Goal: Task Accomplishment & Management: Use online tool/utility

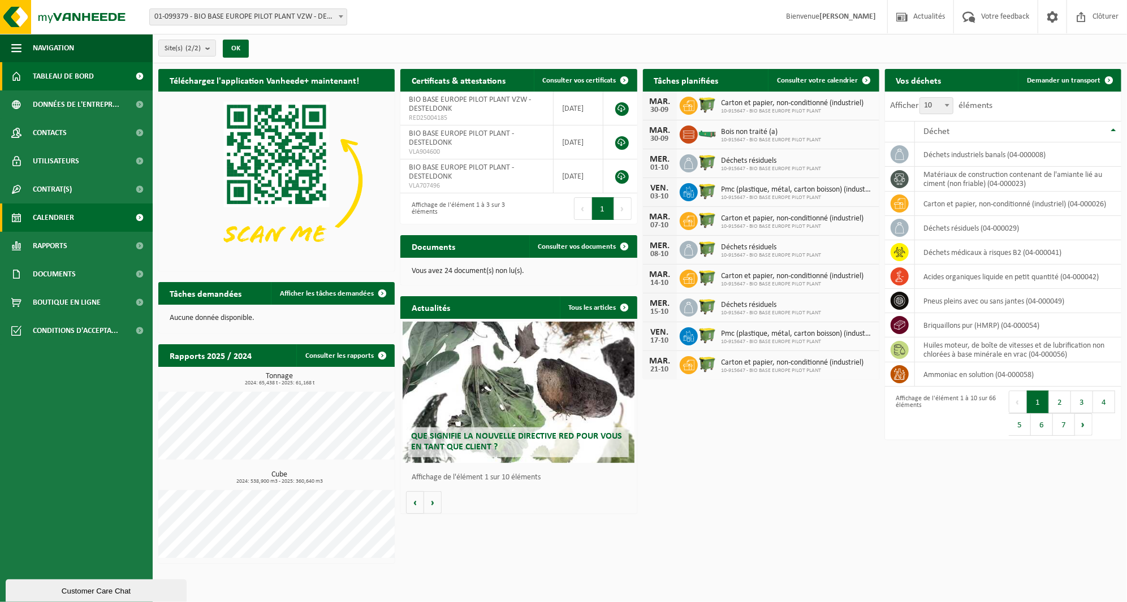
click at [105, 217] on link "Calendrier" at bounding box center [76, 218] width 153 height 28
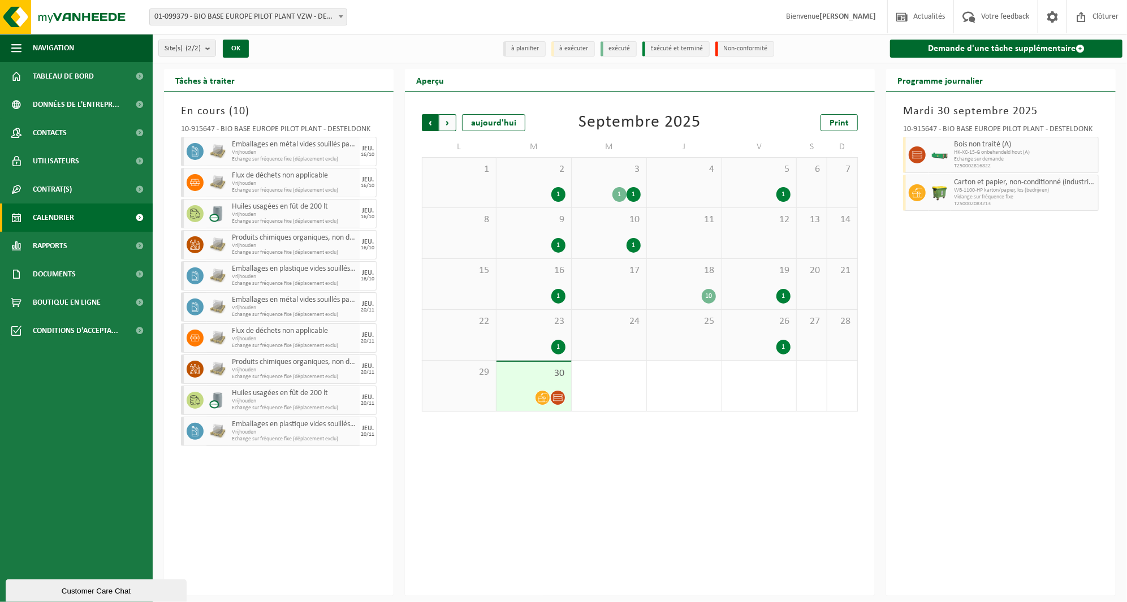
click at [445, 122] on span "Suivant" at bounding box center [447, 122] width 17 height 17
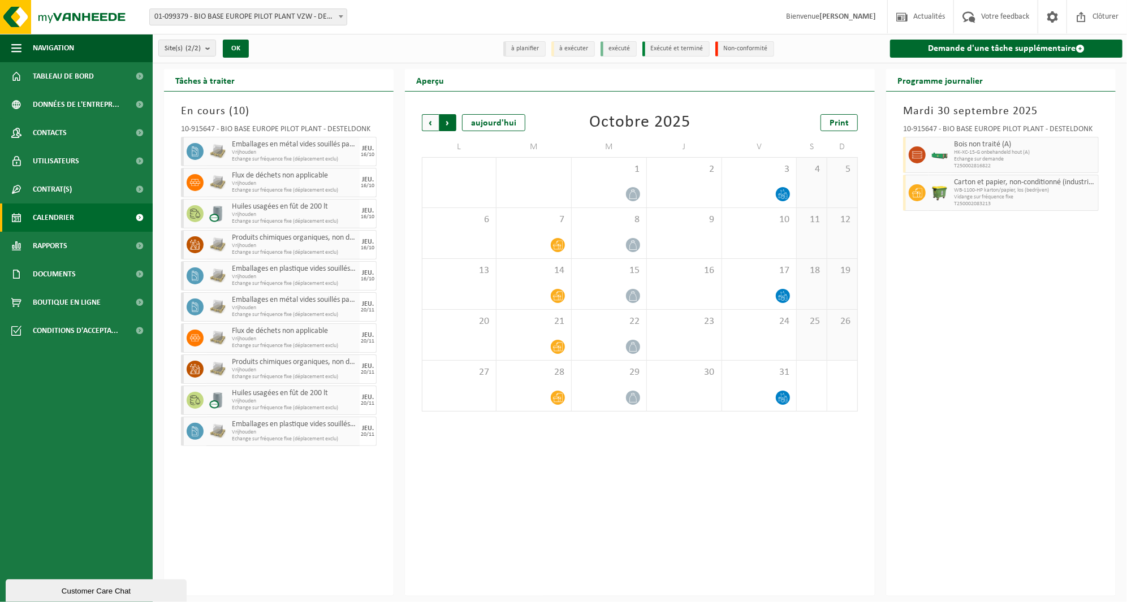
click at [427, 119] on span "Précédent" at bounding box center [430, 122] width 17 height 17
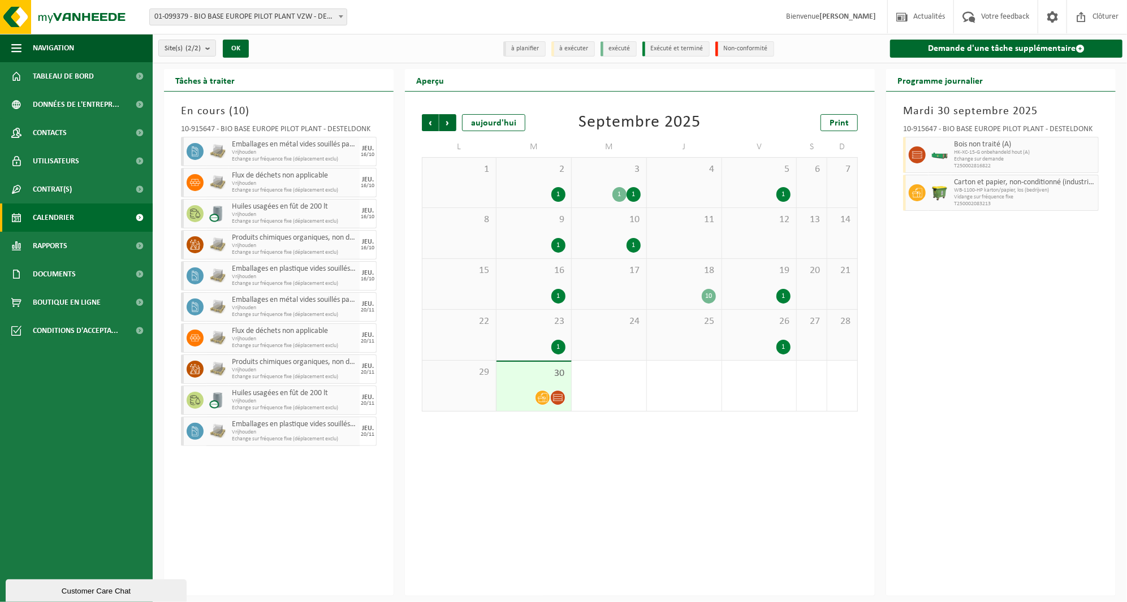
click at [650, 275] on div "18 10" at bounding box center [684, 284] width 75 height 50
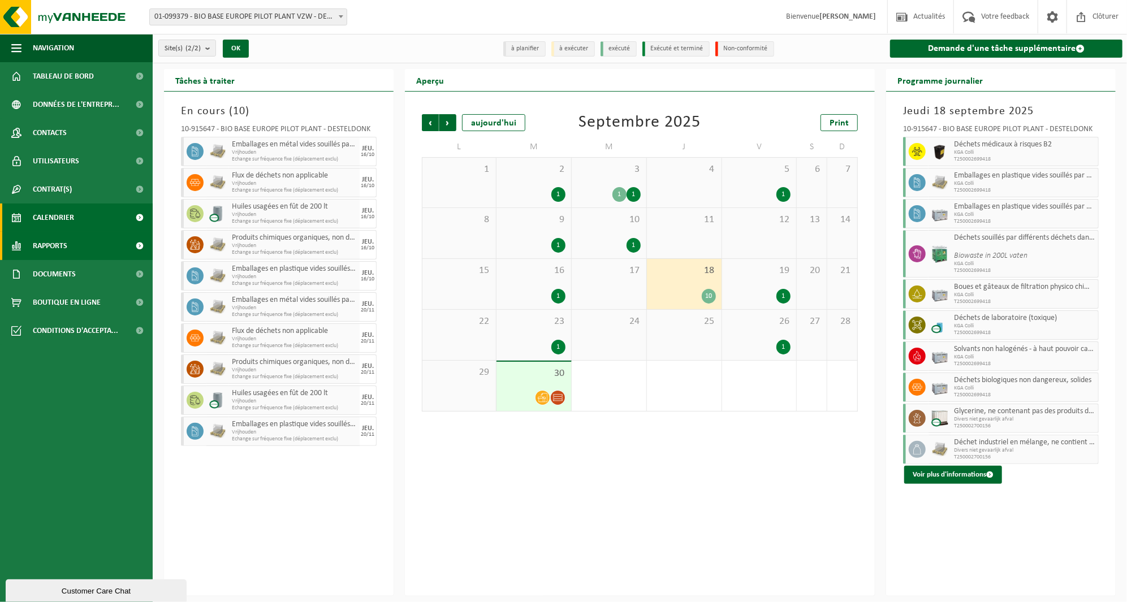
click at [92, 249] on link "Rapports" at bounding box center [76, 246] width 153 height 28
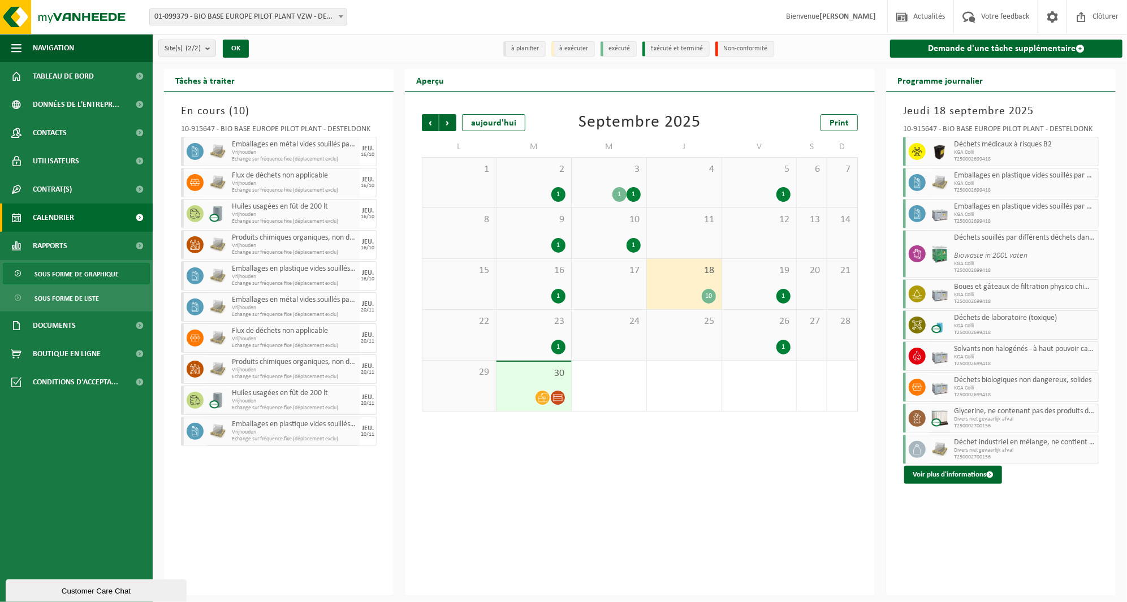
click at [94, 273] on span "Sous forme de graphique" at bounding box center [76, 274] width 84 height 21
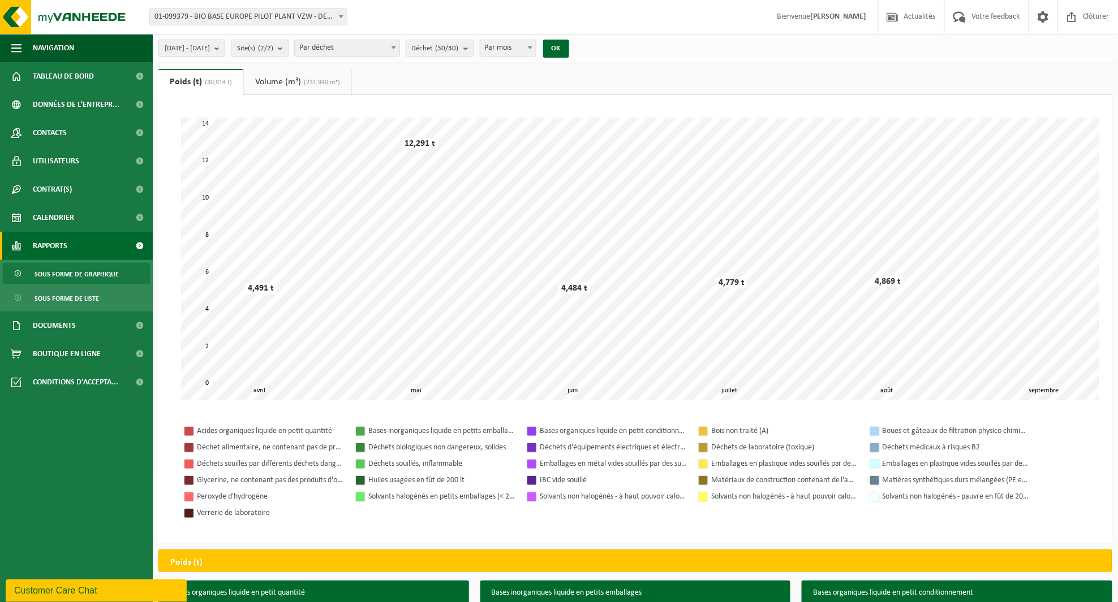
click at [199, 47] on span "2025-04-01 - 2025-09-30" at bounding box center [187, 48] width 45 height 17
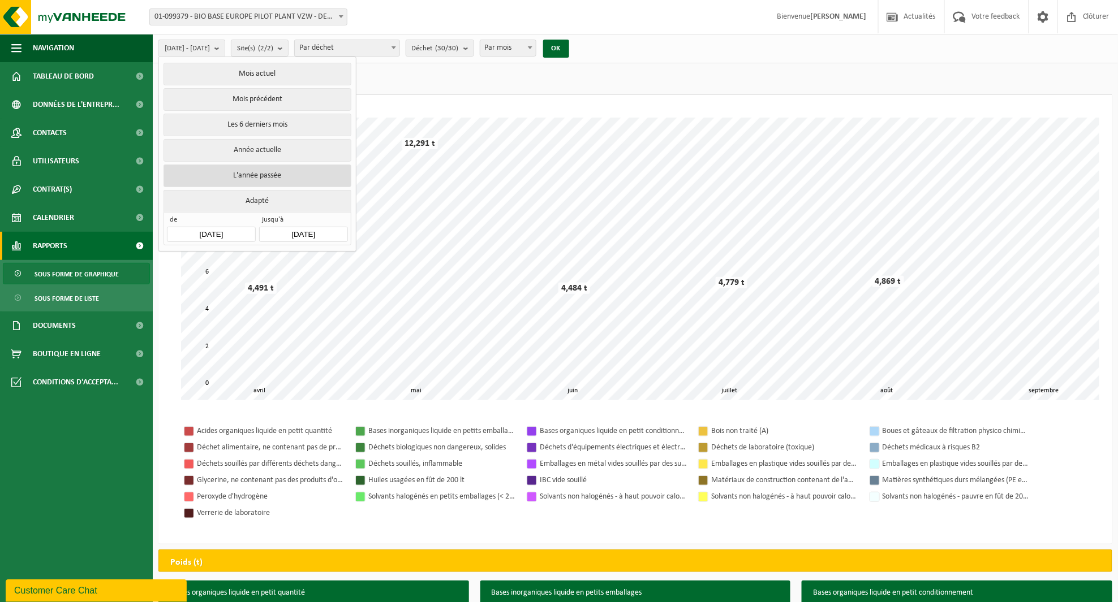
click at [272, 174] on button "L'année passée" at bounding box center [256, 176] width 187 height 23
type input "2024-01-01"
type input "2024-12-31"
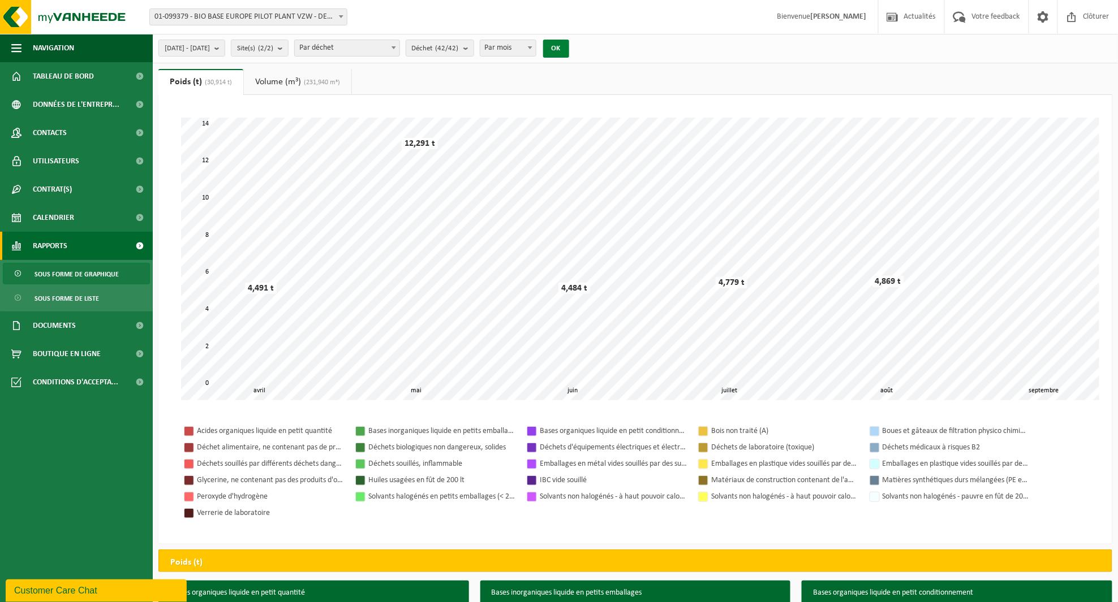
click at [569, 43] on button "OK" at bounding box center [556, 49] width 26 height 18
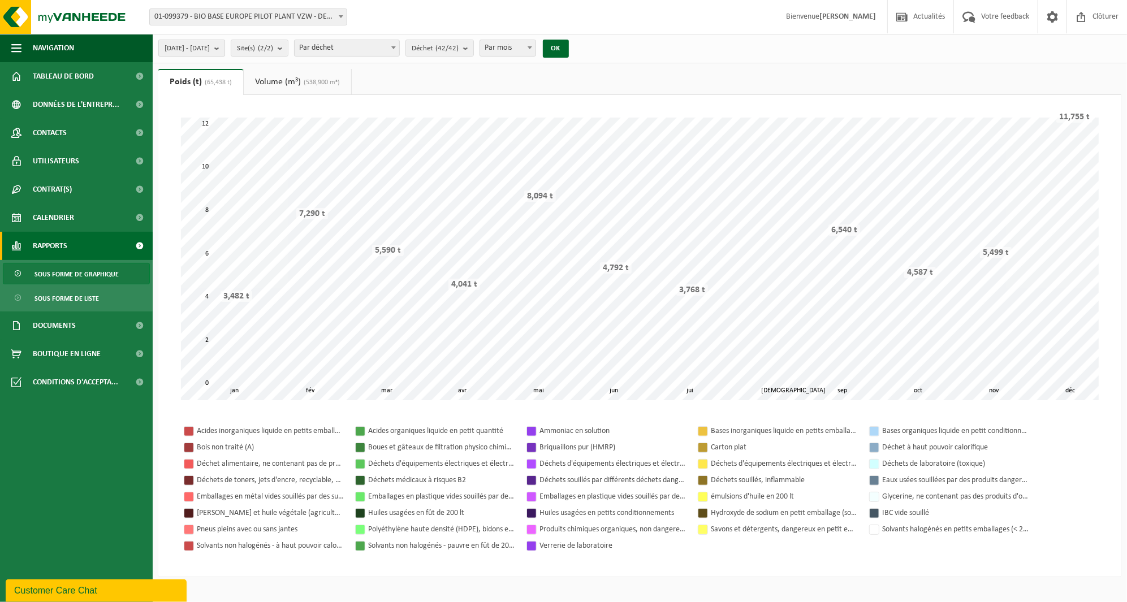
click at [210, 49] on span "2024-01-01 - 2024-12-31" at bounding box center [187, 48] width 45 height 17
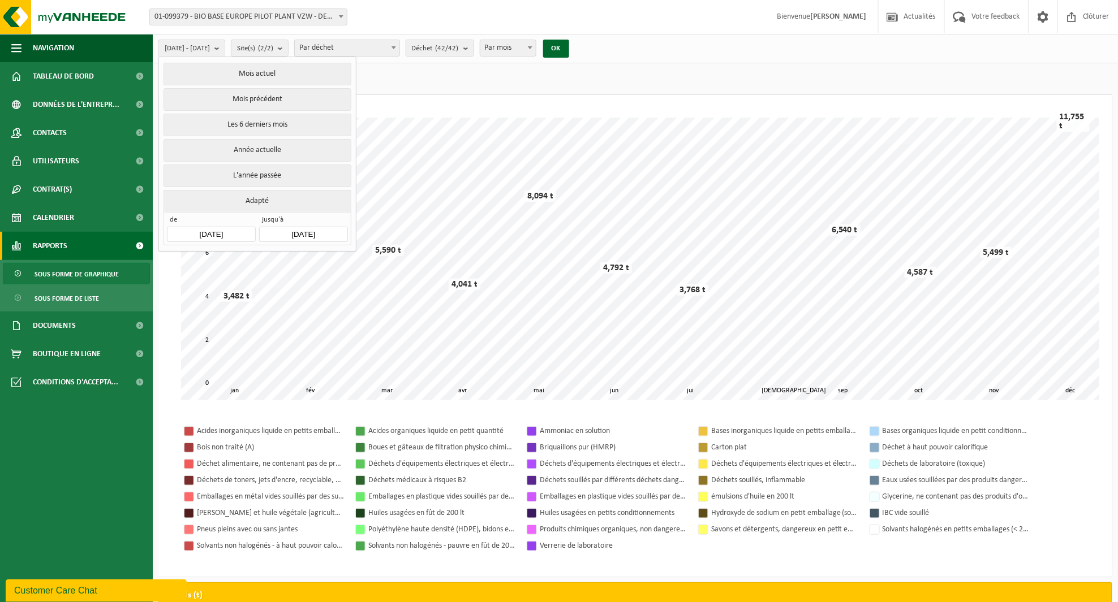
click at [273, 228] on input "2024-12-31" at bounding box center [303, 234] width 88 height 15
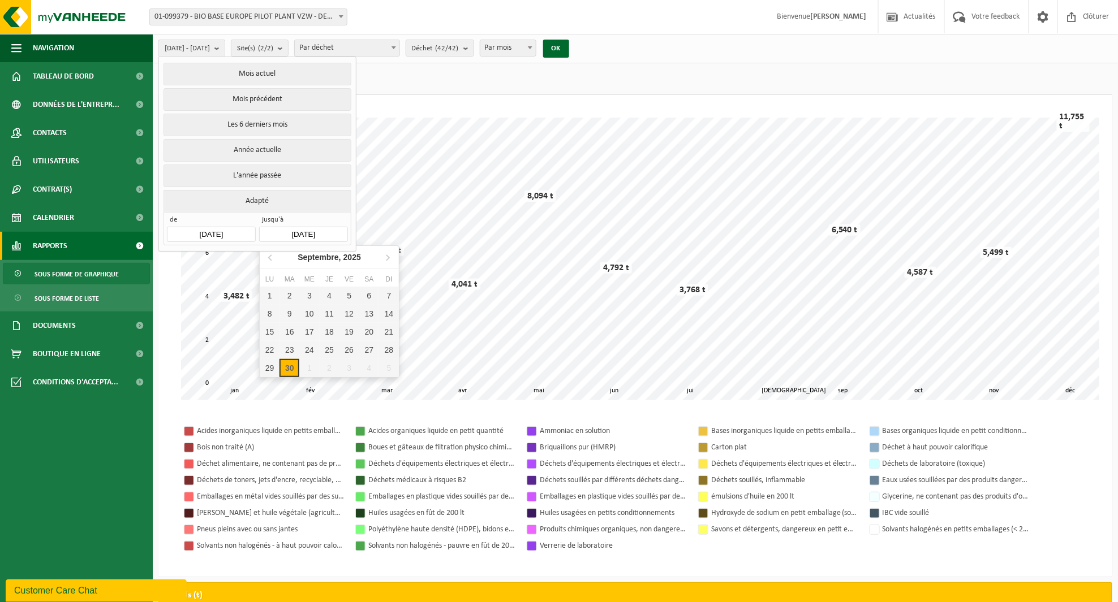
click at [294, 371] on div "30" at bounding box center [289, 368] width 20 height 18
type input "2025-04-01"
click at [607, 40] on div "2025-04-01 - Mois actuel Mois précédent Les 6 derniers mois Année actuelle L'an…" at bounding box center [635, 48] width 965 height 29
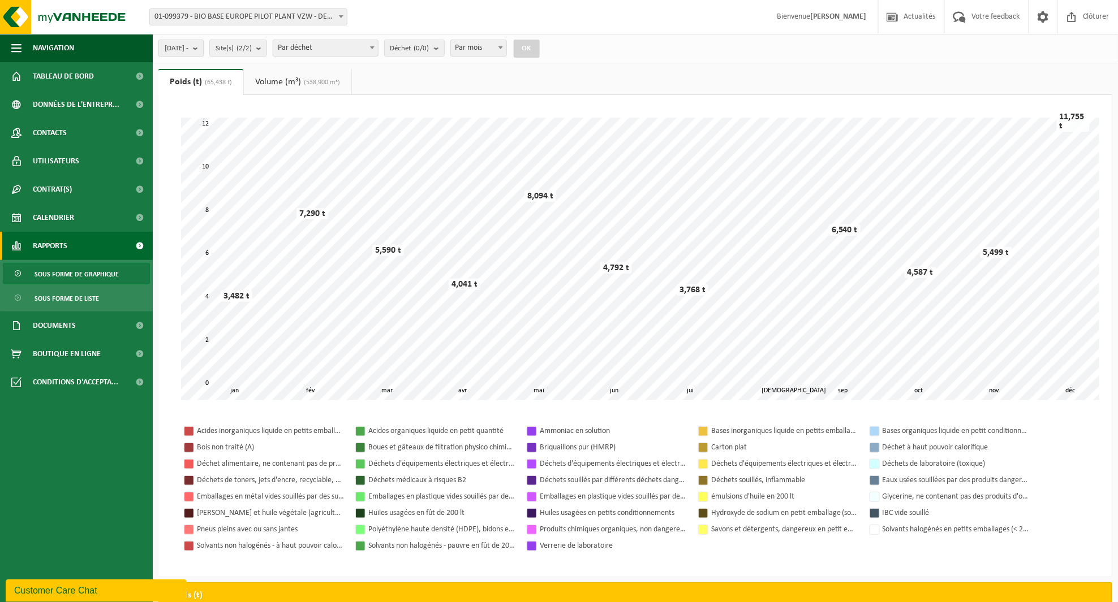
click at [188, 49] on span "2025-04-01 -" at bounding box center [177, 48] width 24 height 17
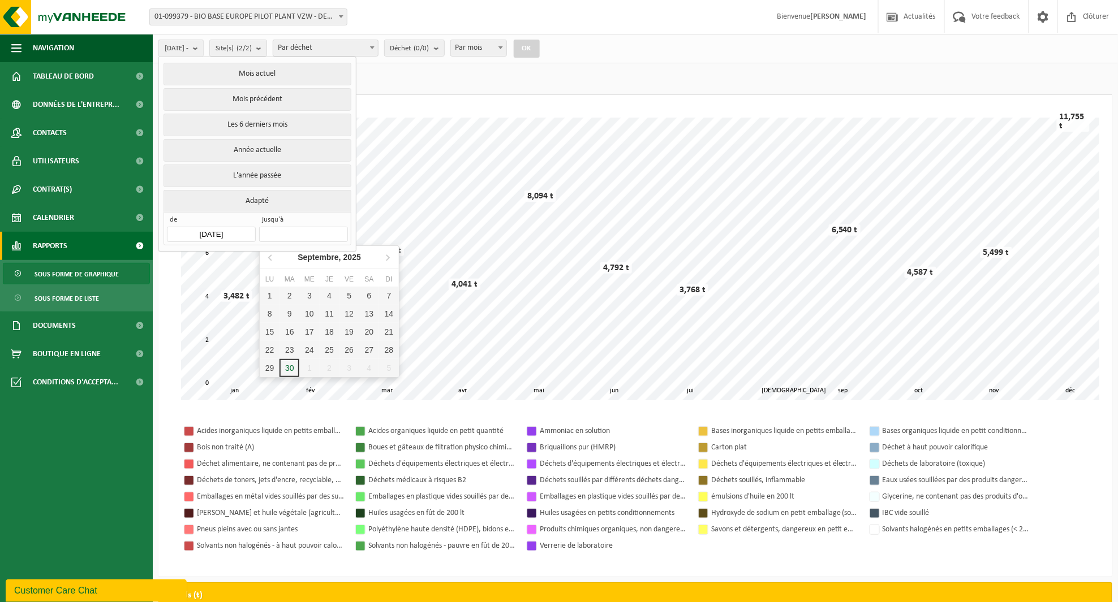
click at [279, 230] on input "text" at bounding box center [303, 234] width 88 height 15
click at [286, 365] on div "30" at bounding box center [289, 368] width 20 height 18
type input "2025-09-30"
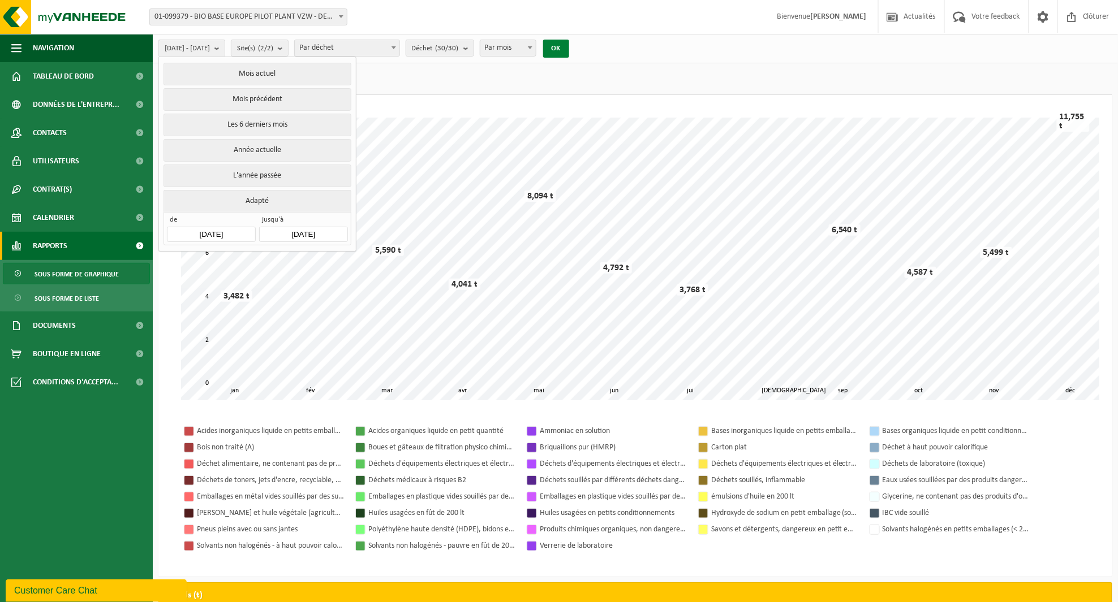
click at [569, 50] on button "OK" at bounding box center [556, 49] width 26 height 18
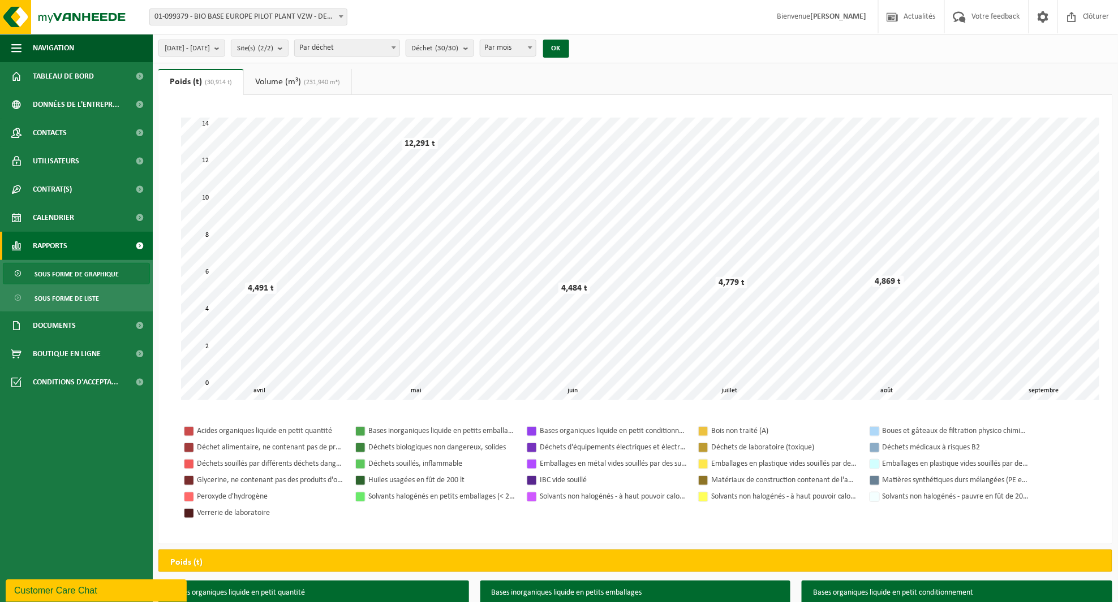
click at [535, 54] on span "Par mois" at bounding box center [507, 48] width 55 height 16
select select "3"
click at [570, 44] on div "OK" at bounding box center [556, 49] width 28 height 18
click at [569, 46] on button "OK" at bounding box center [556, 49] width 26 height 18
click at [210, 49] on span "2025-04-01 - 2025-09-30" at bounding box center [187, 48] width 45 height 17
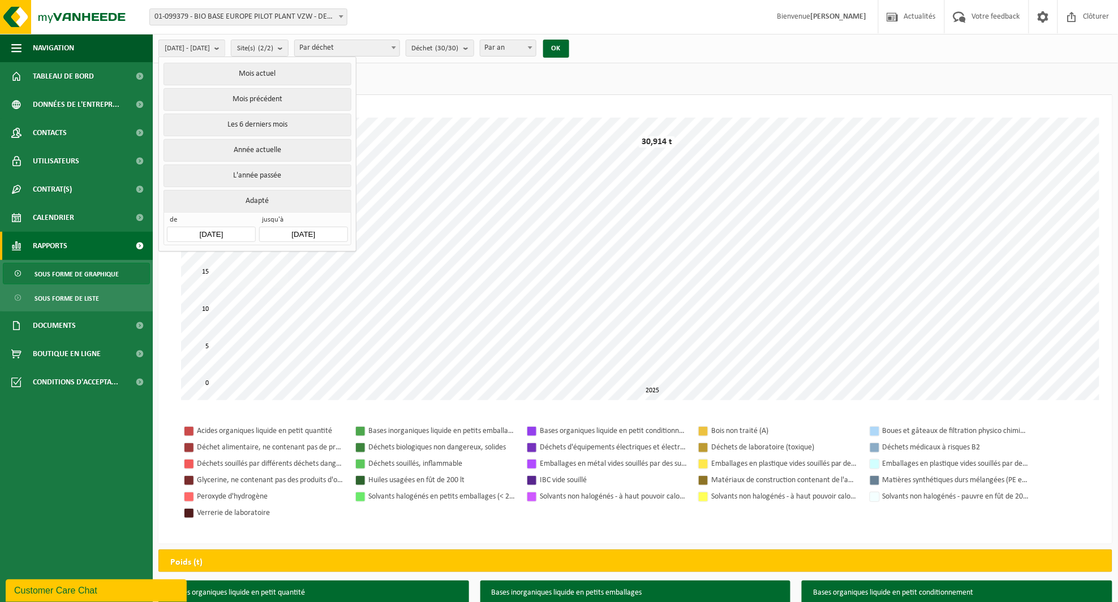
click at [193, 230] on input "2025-04-01" at bounding box center [211, 234] width 88 height 15
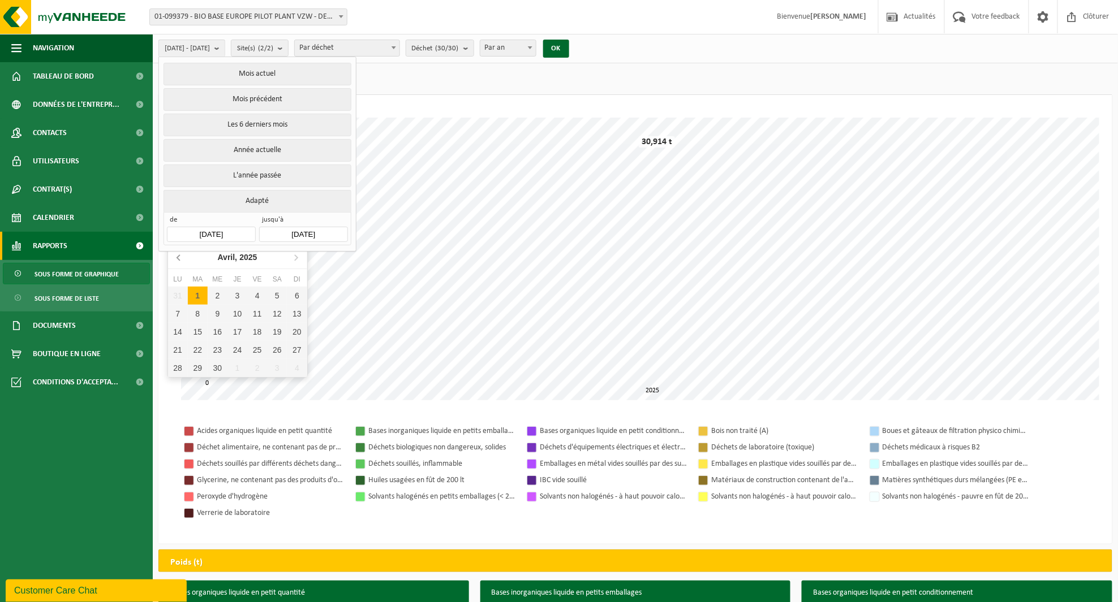
click at [175, 258] on icon at bounding box center [179, 257] width 18 height 18
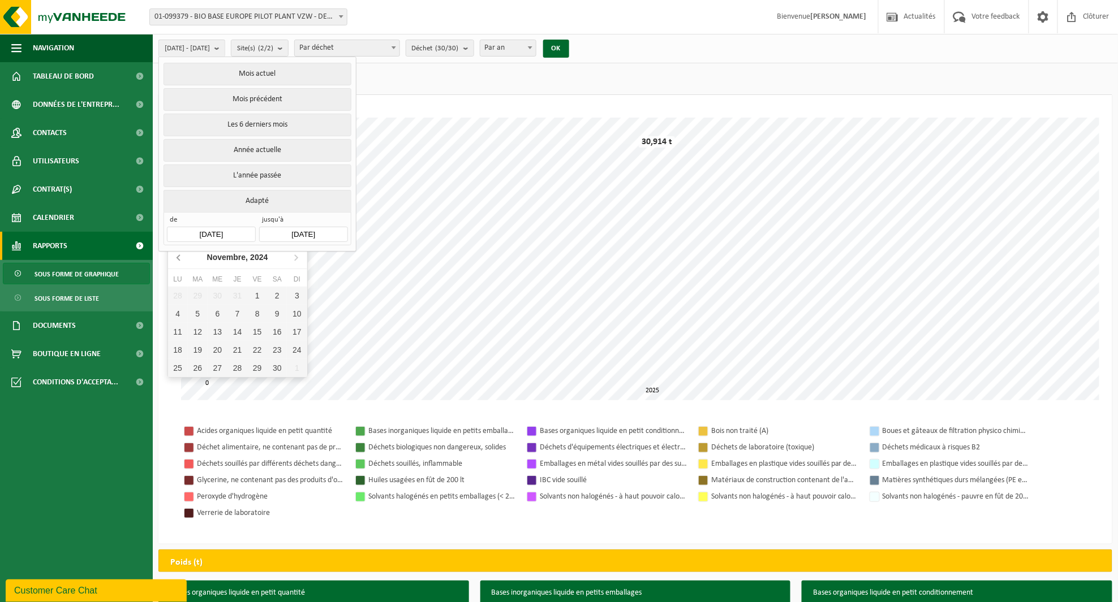
click at [175, 258] on icon at bounding box center [179, 257] width 18 height 18
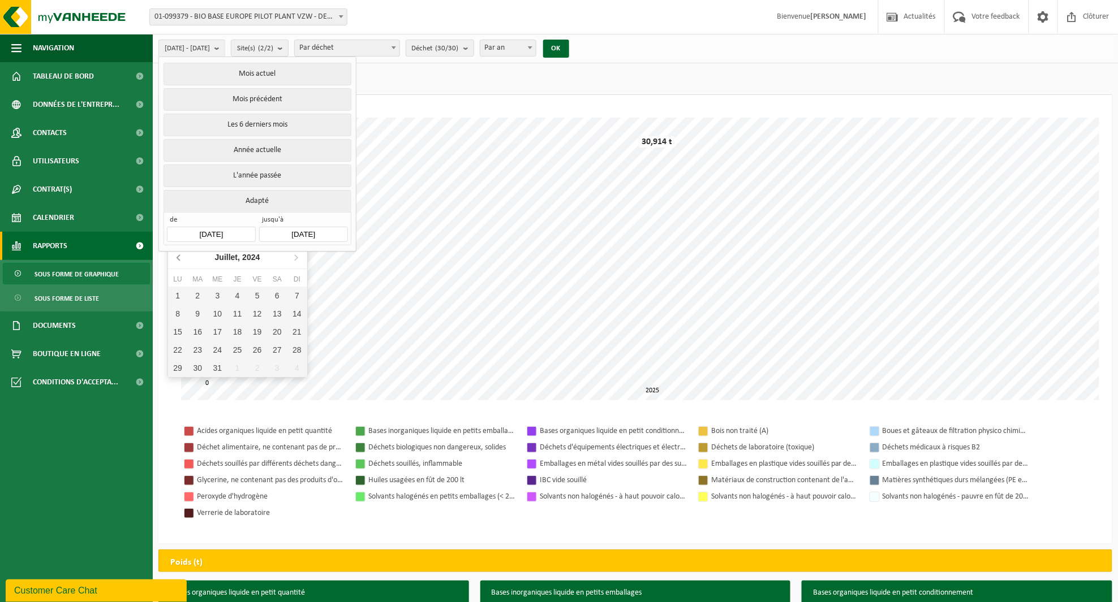
click at [175, 258] on icon at bounding box center [179, 257] width 18 height 18
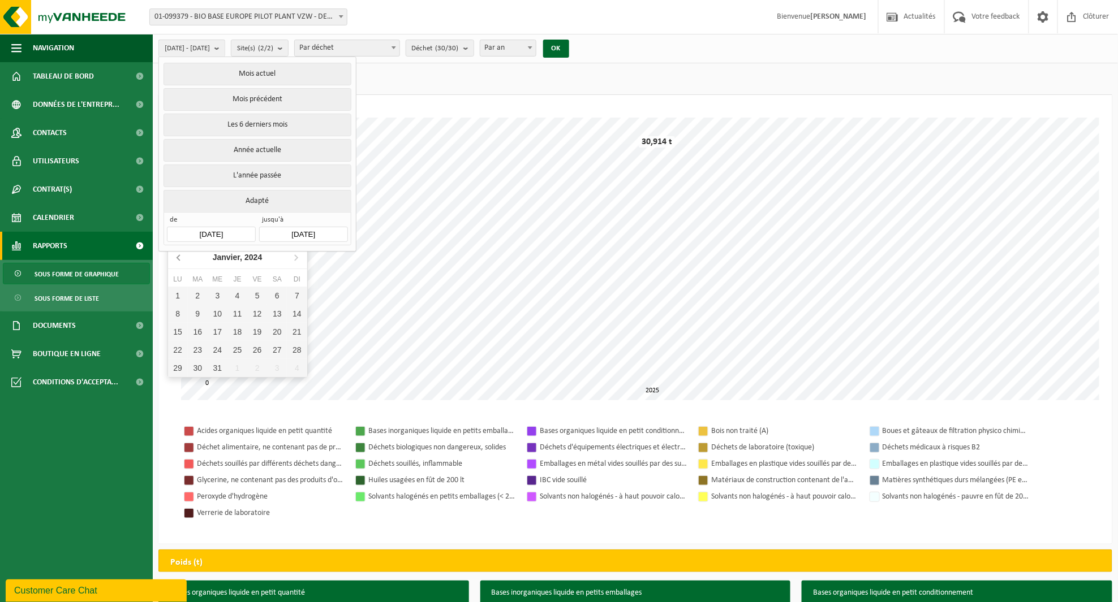
click at [175, 258] on icon at bounding box center [179, 257] width 18 height 18
click at [299, 258] on icon at bounding box center [296, 257] width 18 height 18
click at [168, 296] on div "1" at bounding box center [178, 296] width 20 height 18
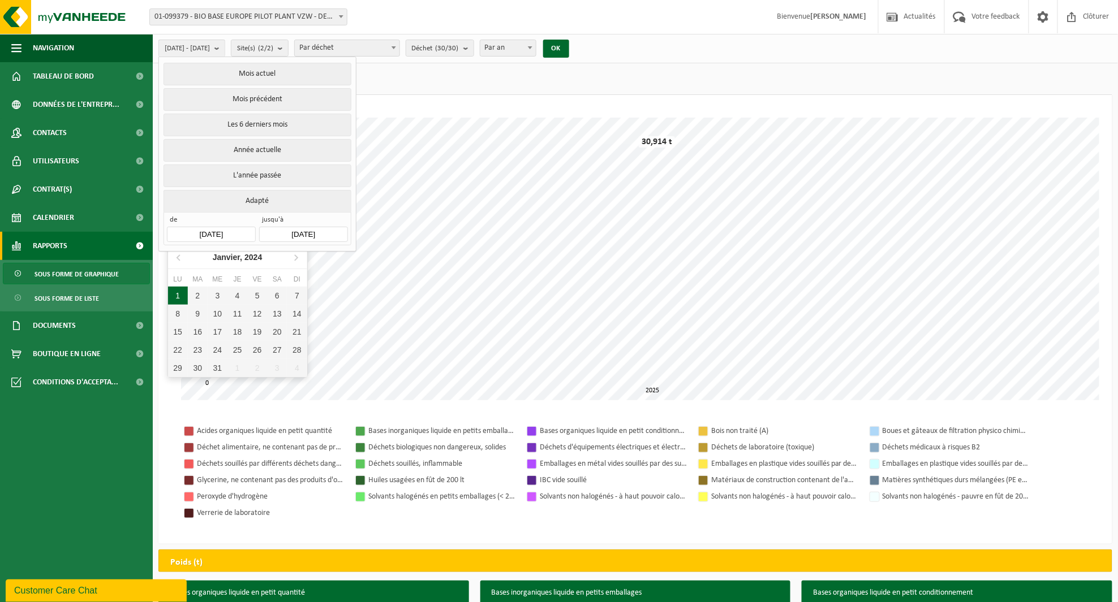
type input "2024-01-01"
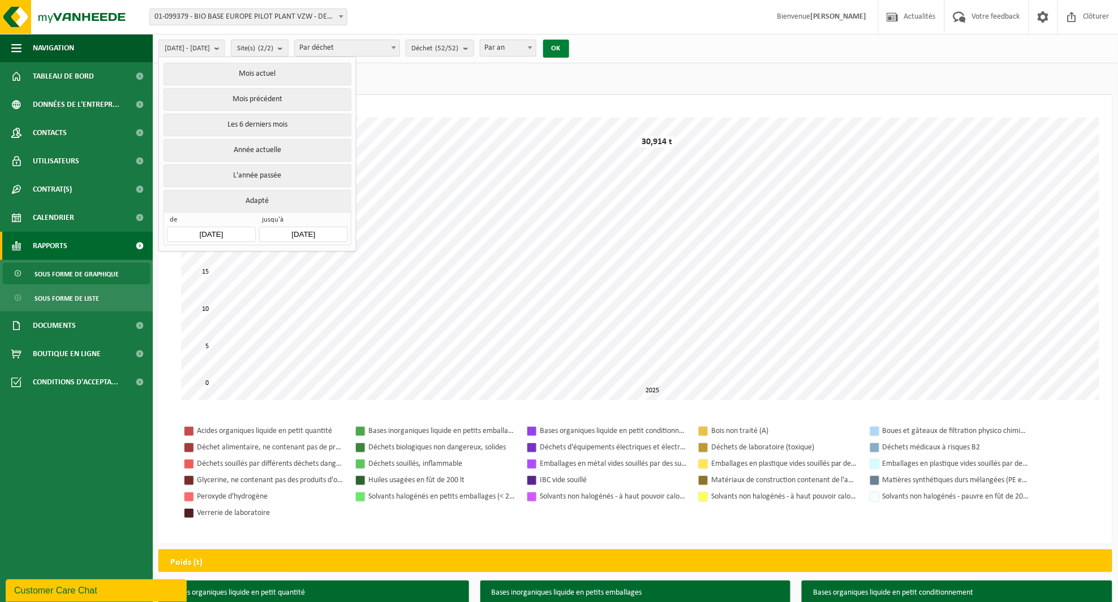
click at [569, 40] on button "OK" at bounding box center [556, 49] width 26 height 18
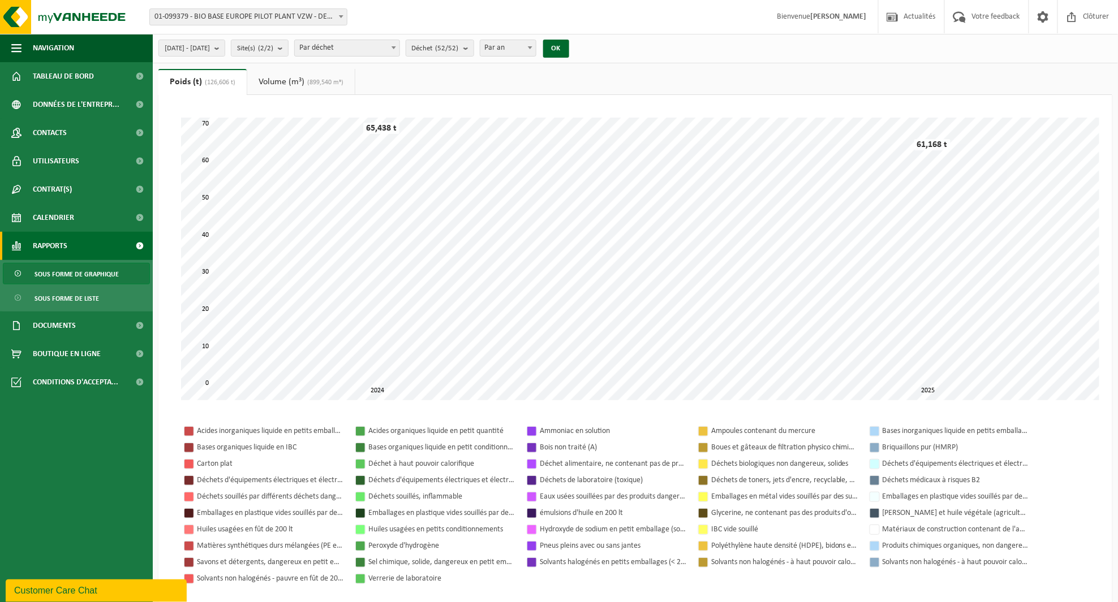
click at [330, 84] on span "(899,540 m³)" at bounding box center [323, 82] width 39 height 7
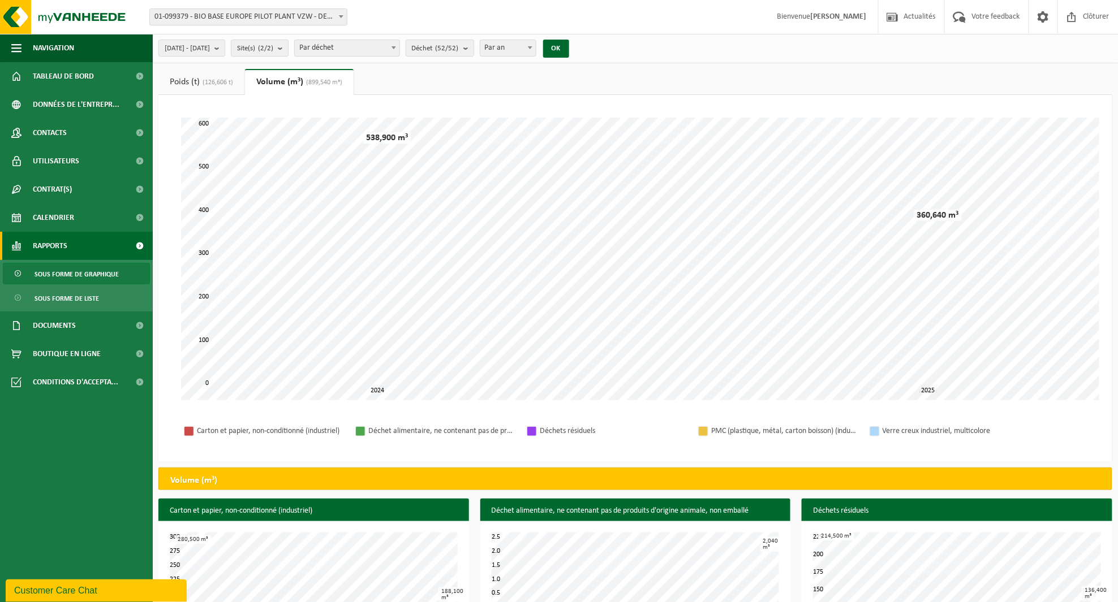
click at [208, 77] on link "Poids (t) (126,606 t)" at bounding box center [201, 82] width 86 height 26
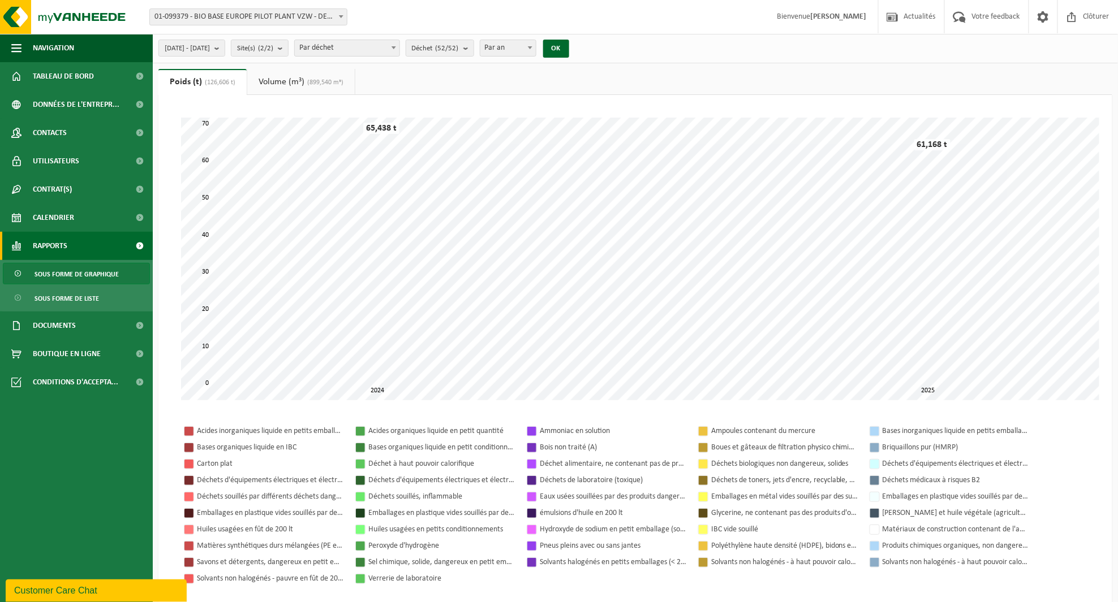
click at [536, 43] on span "Par an" at bounding box center [507, 48] width 55 height 16
click at [569, 57] on button "OK" at bounding box center [556, 49] width 26 height 18
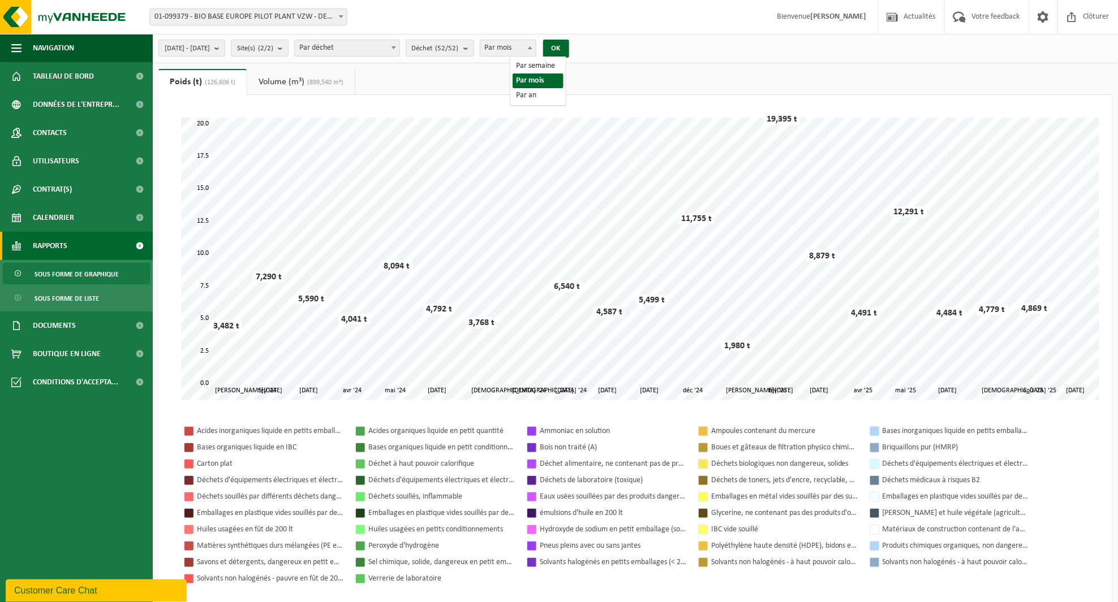
click at [536, 41] on span "Par mois" at bounding box center [507, 48] width 55 height 16
select select "3"
click at [569, 49] on button "OK" at bounding box center [556, 49] width 26 height 18
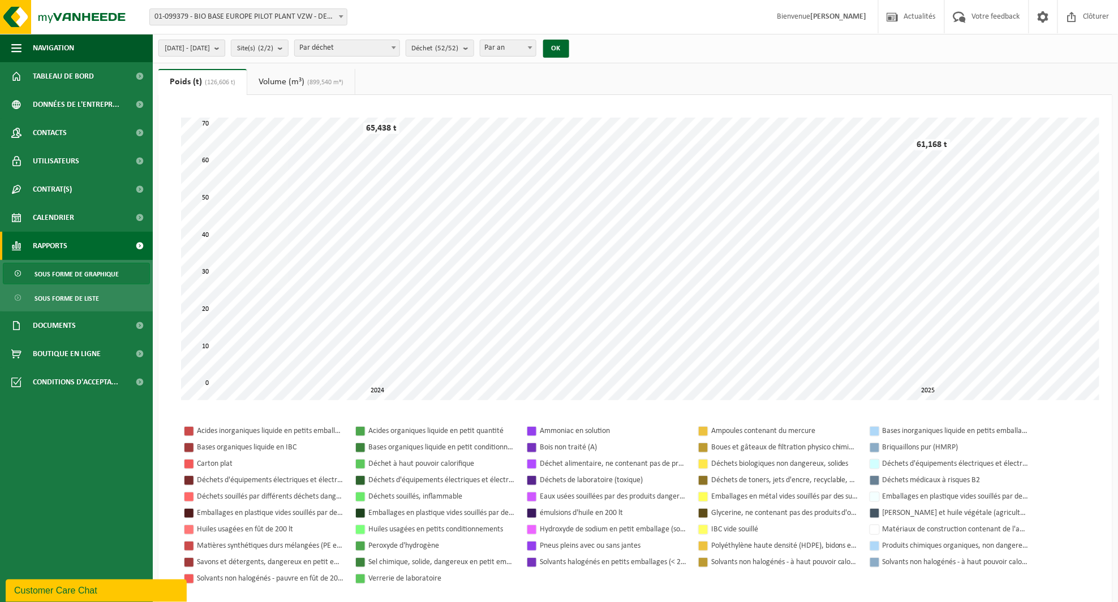
click at [210, 41] on span "2024-01-01 - 2025-09-30" at bounding box center [187, 48] width 45 height 17
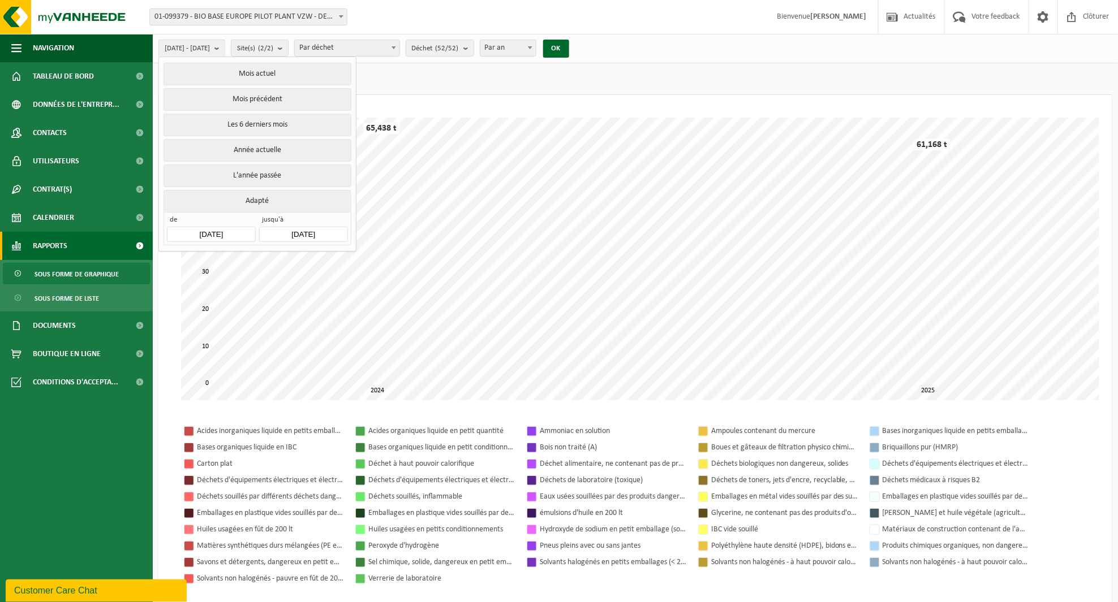
click at [663, 30] on div "Site: 01-099379 - BIO BASE EUROPE PILOT PLANT VZW - DESTELDONK 10-915647 - BIO …" at bounding box center [559, 17] width 1118 height 34
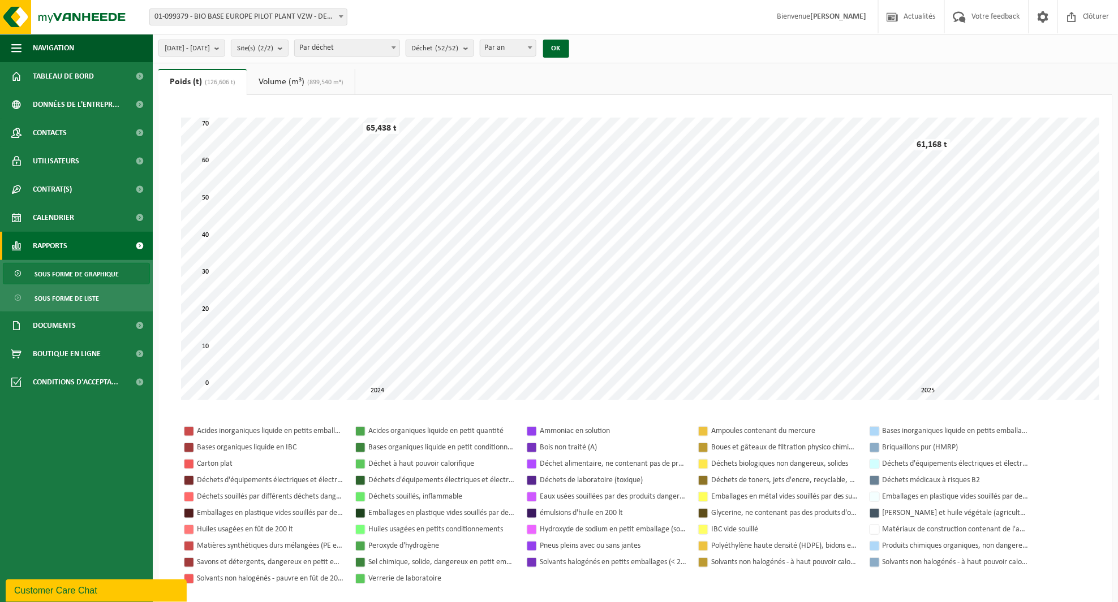
click at [279, 77] on link "Volume (m³) (899,540 m³)" at bounding box center [300, 82] width 107 height 26
